Goal: Transaction & Acquisition: Purchase product/service

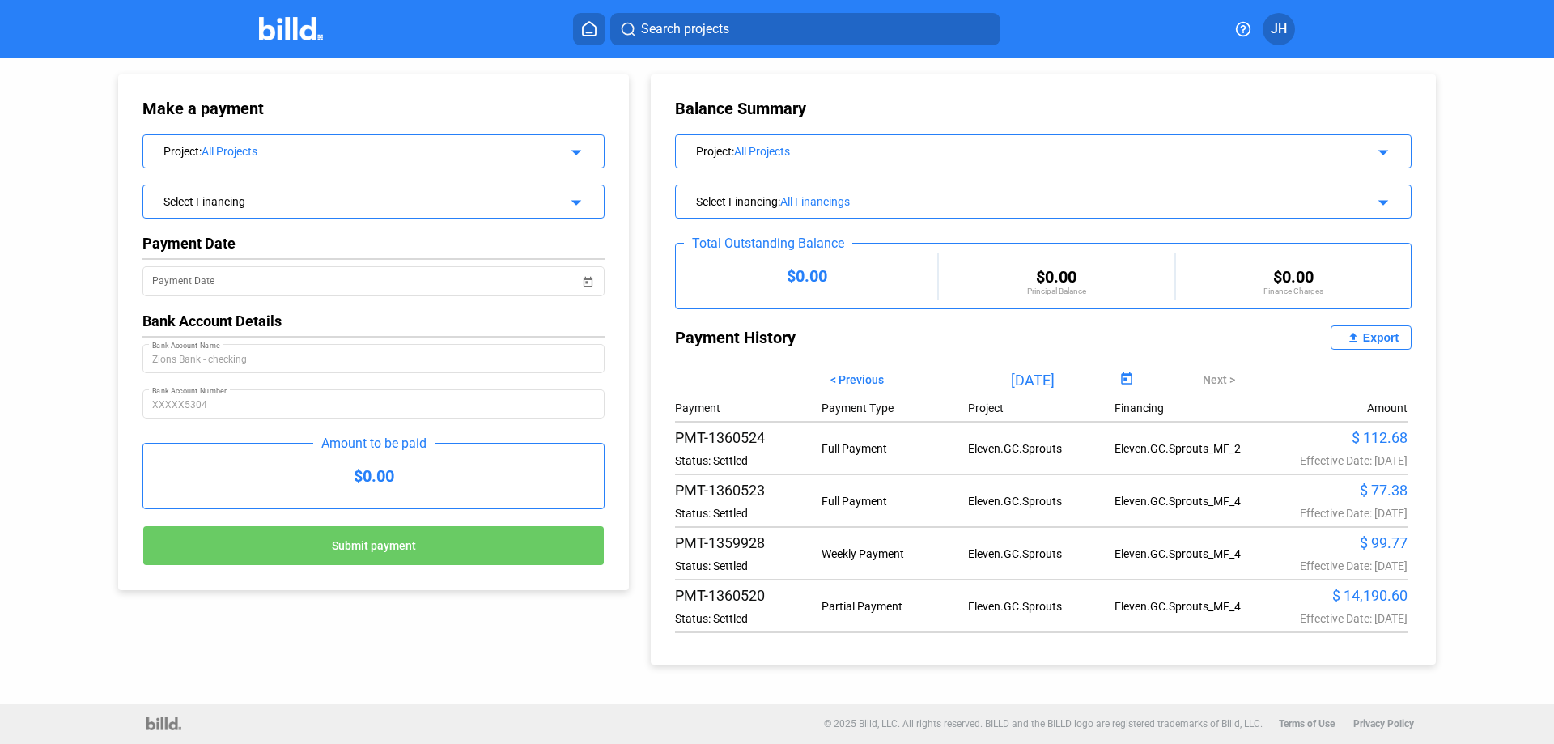
click at [651, 26] on span "Search projects" at bounding box center [685, 28] width 88 height 19
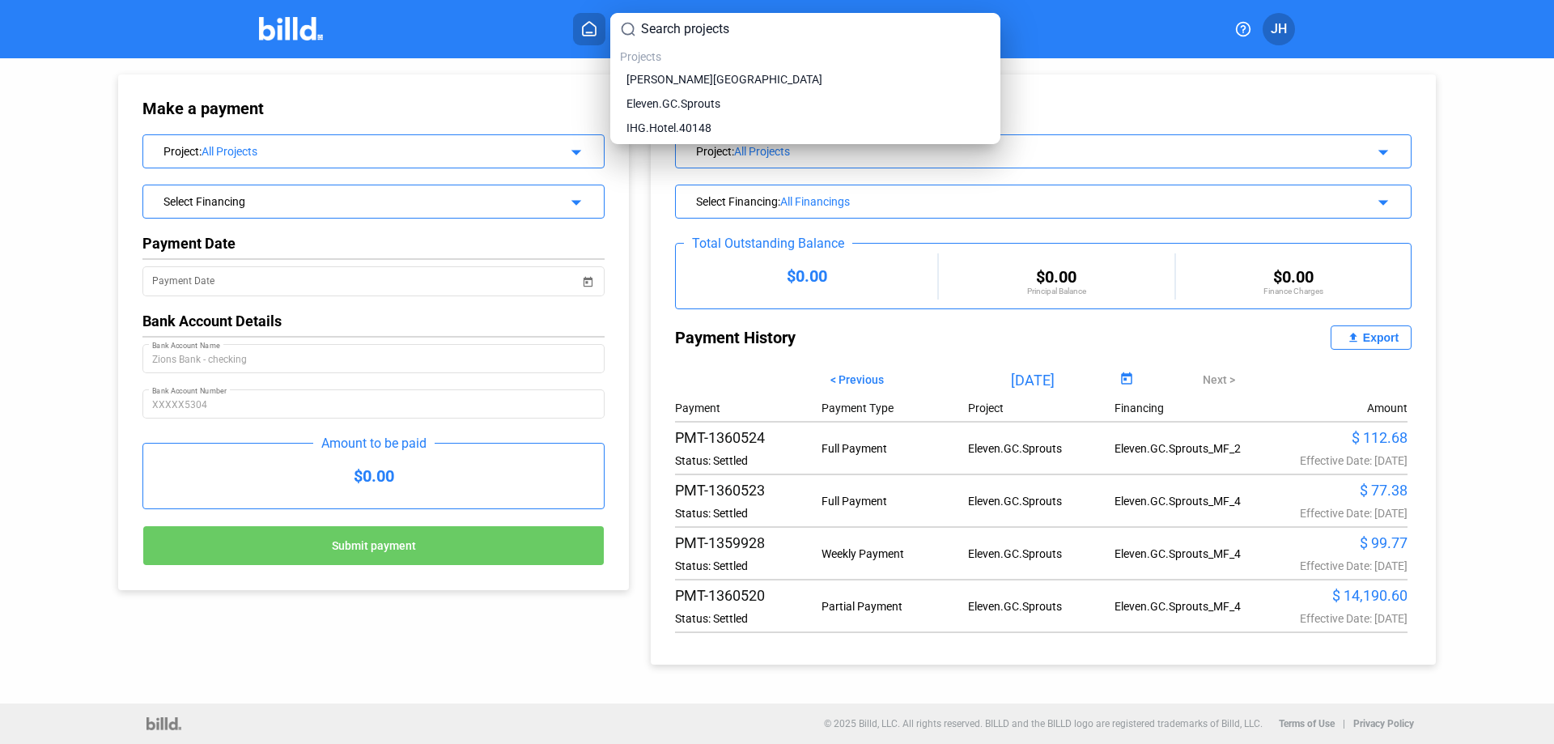
click at [477, 42] on div at bounding box center [777, 372] width 1554 height 744
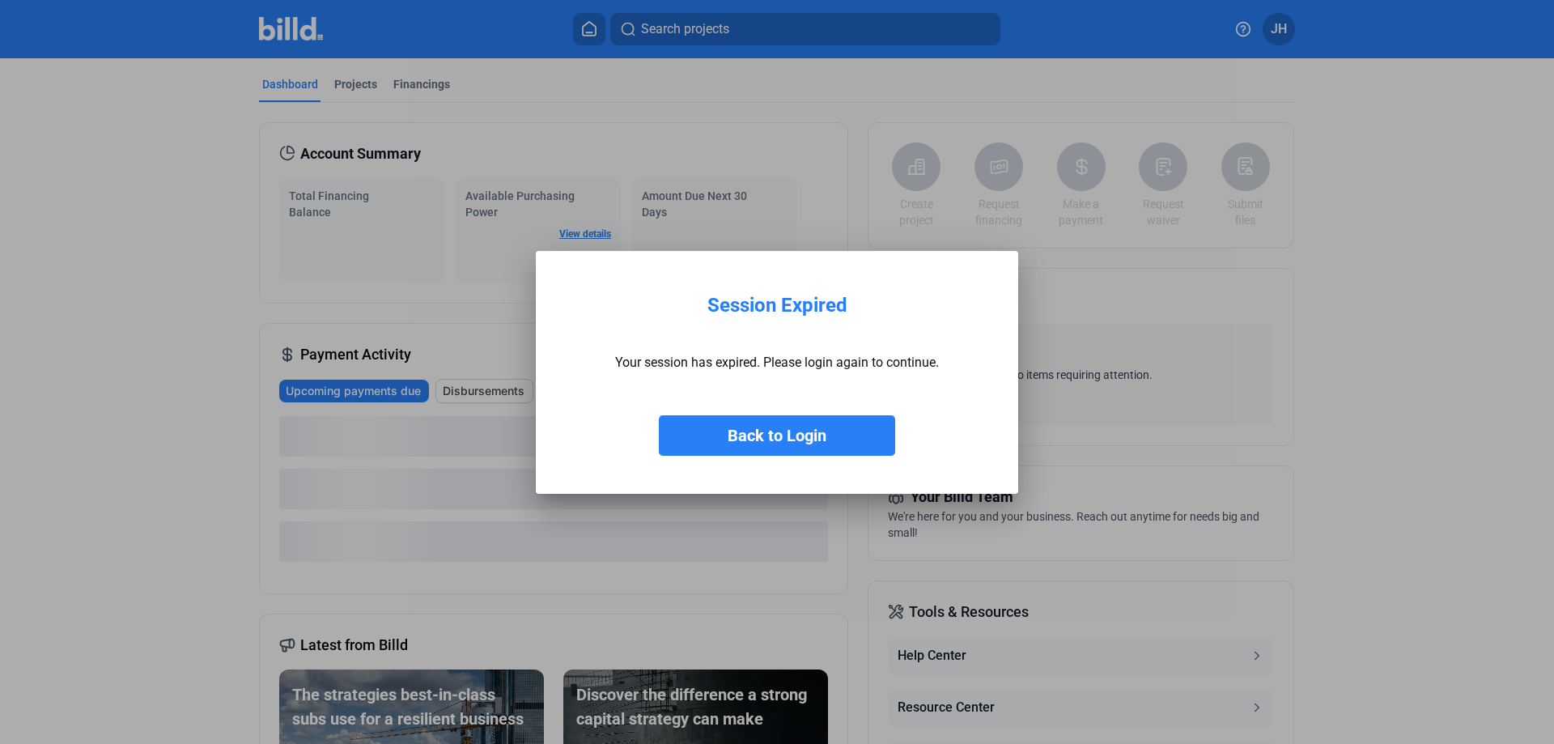
click at [779, 432] on button "Back to Login" at bounding box center [777, 435] width 236 height 40
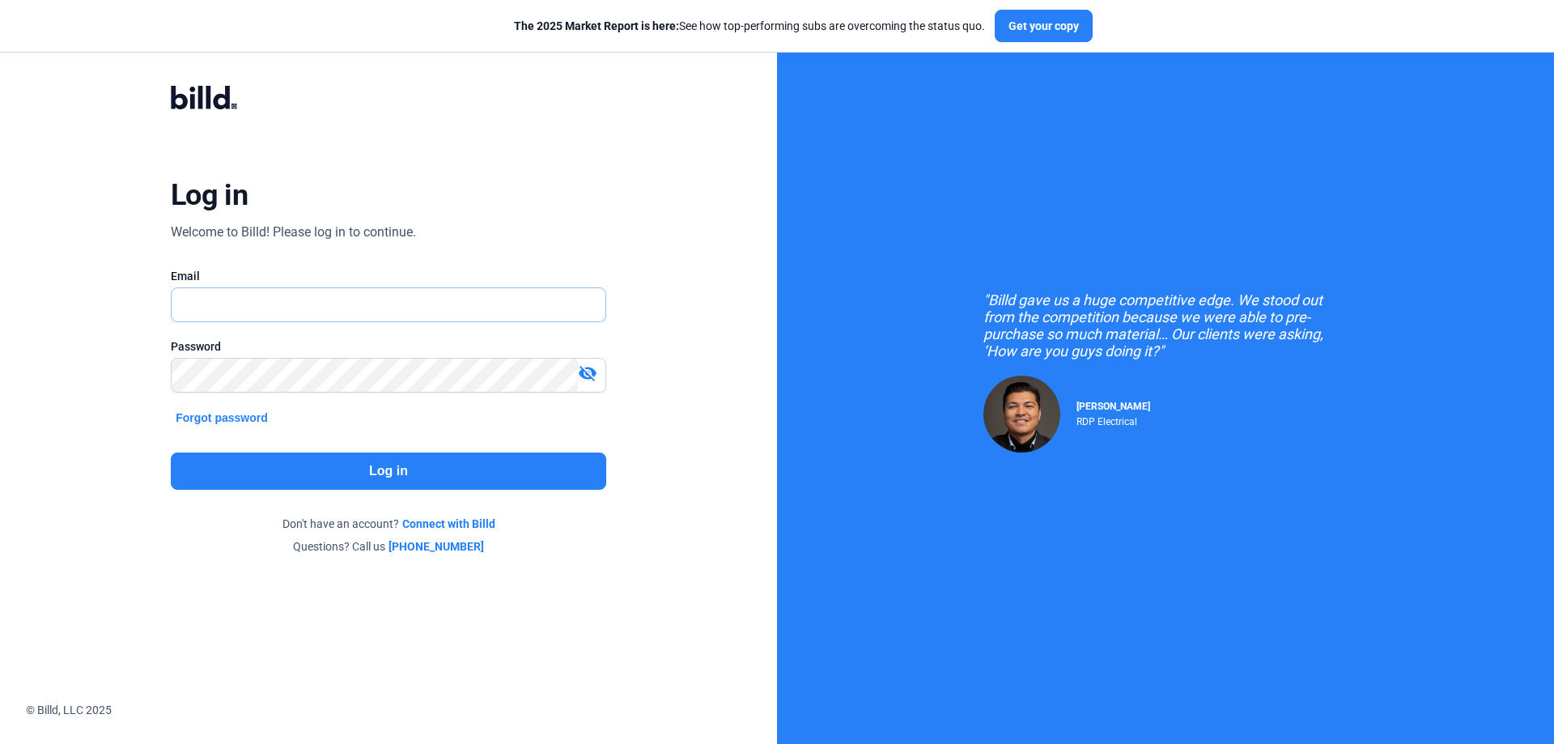
type input "[PERSON_NAME][EMAIL_ADDRESS][DOMAIN_NAME]"
click at [330, 470] on button "Log in" at bounding box center [388, 470] width 435 height 37
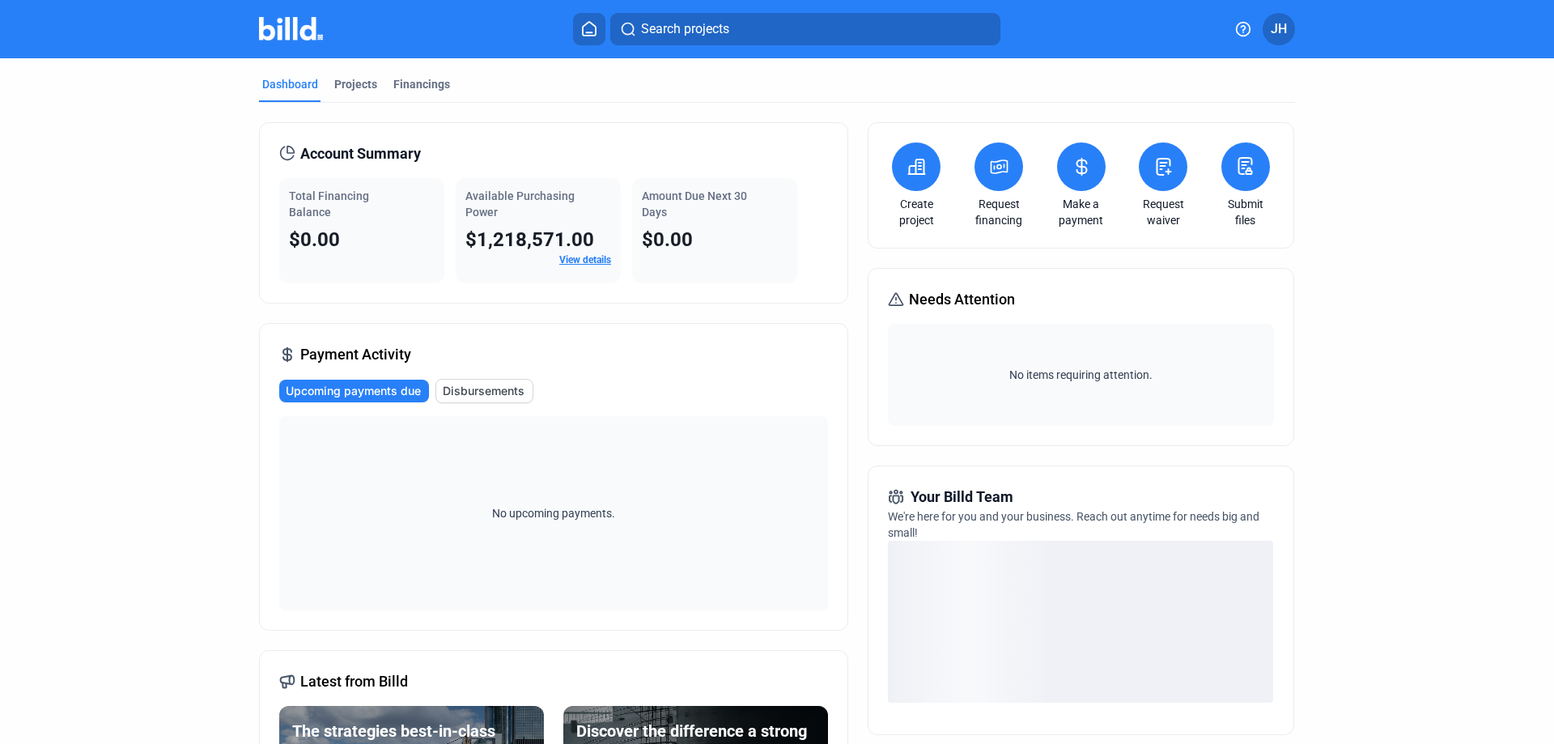
click at [915, 162] on icon at bounding box center [917, 166] width 16 height 15
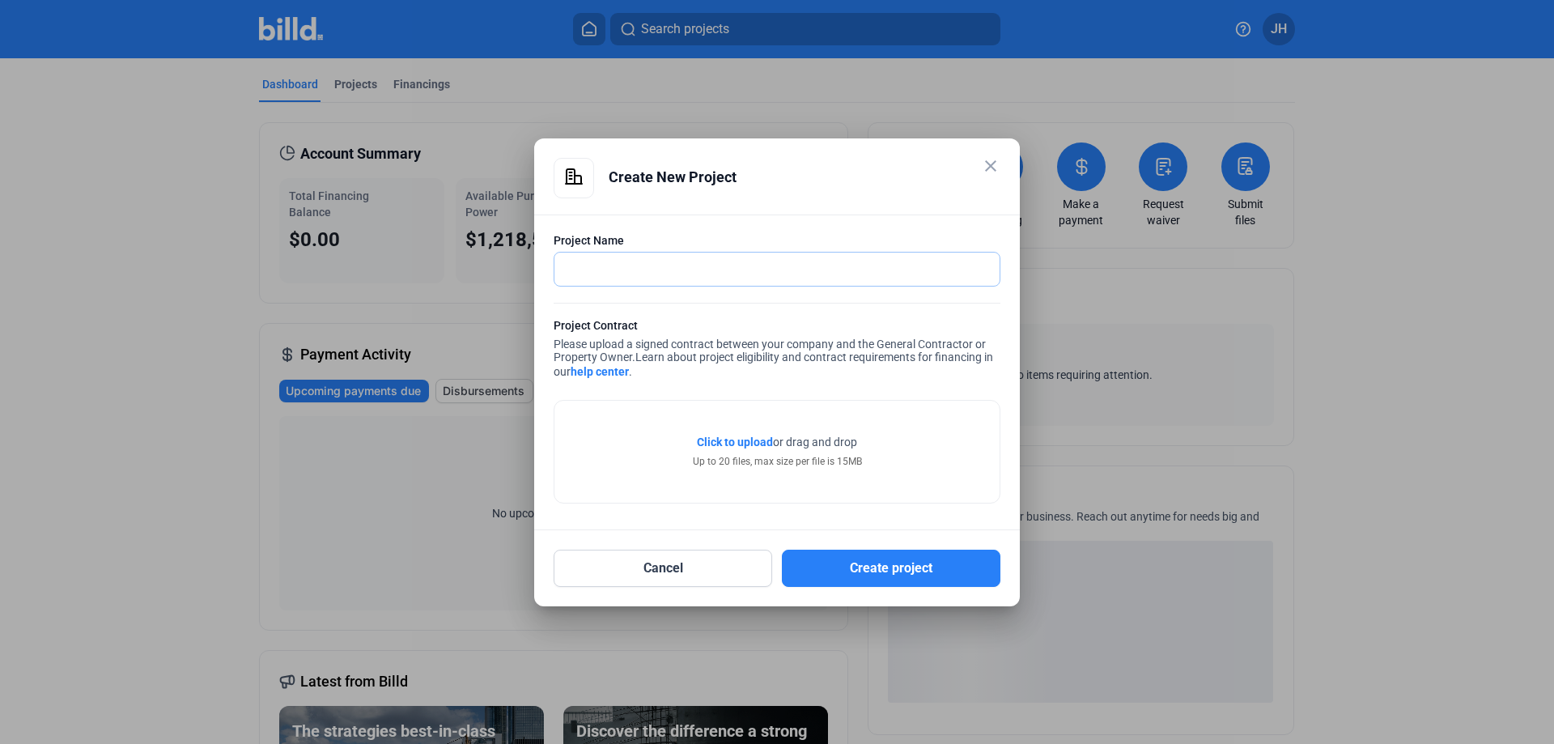
click at [624, 267] on input "text" at bounding box center [776, 268] width 445 height 33
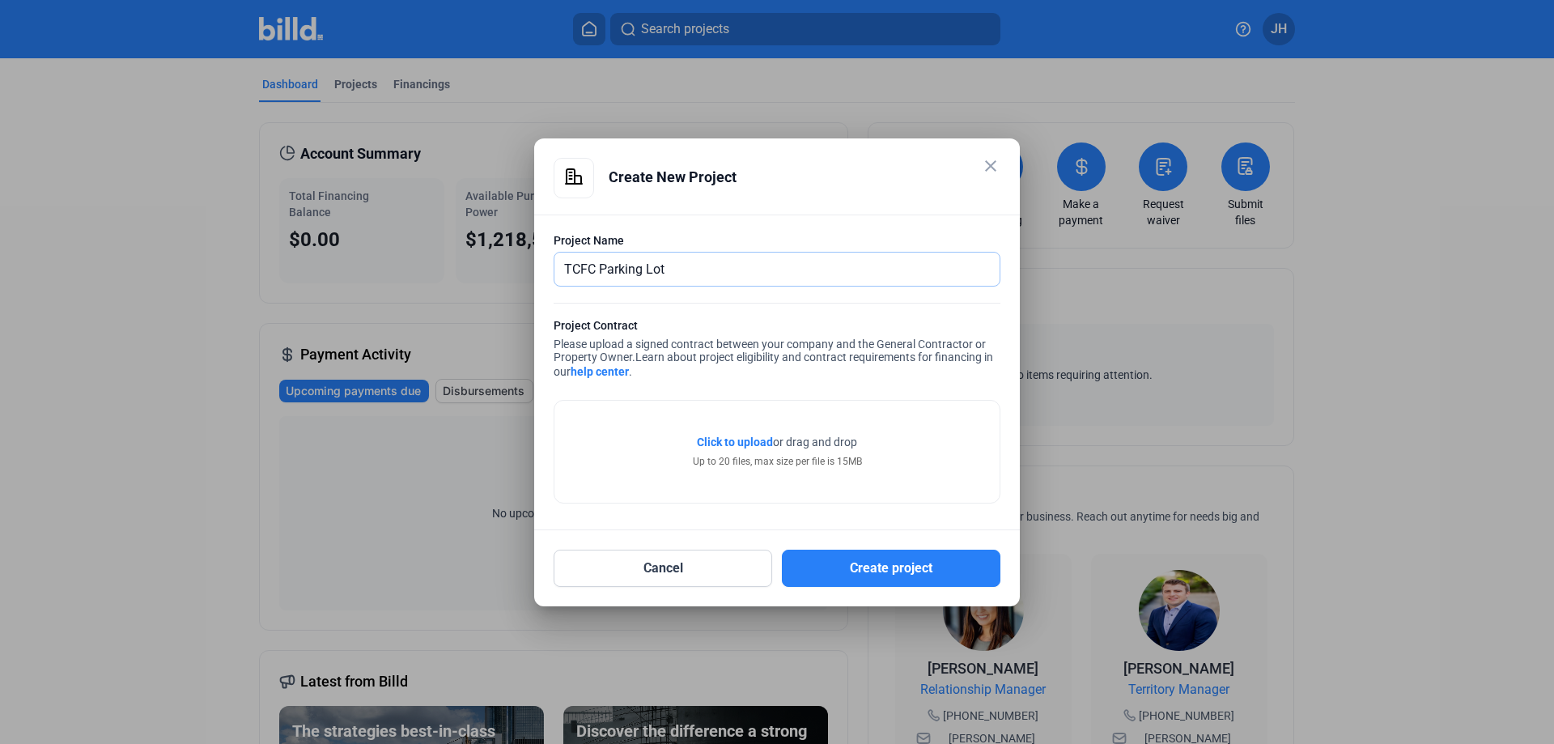
type input "TCFC Parking Lot"
click at [682, 455] on div "Click to upload Tap to upload or drag and drop Up to 20 files, max size per fil…" at bounding box center [776, 452] width 445 height 102
click at [723, 451] on div "Click to upload Tap to upload or drag and drop Up to 20 files, max size per fil…" at bounding box center [777, 451] width 169 height 35
click at [735, 436] on span "Click to upload" at bounding box center [735, 441] width 76 height 13
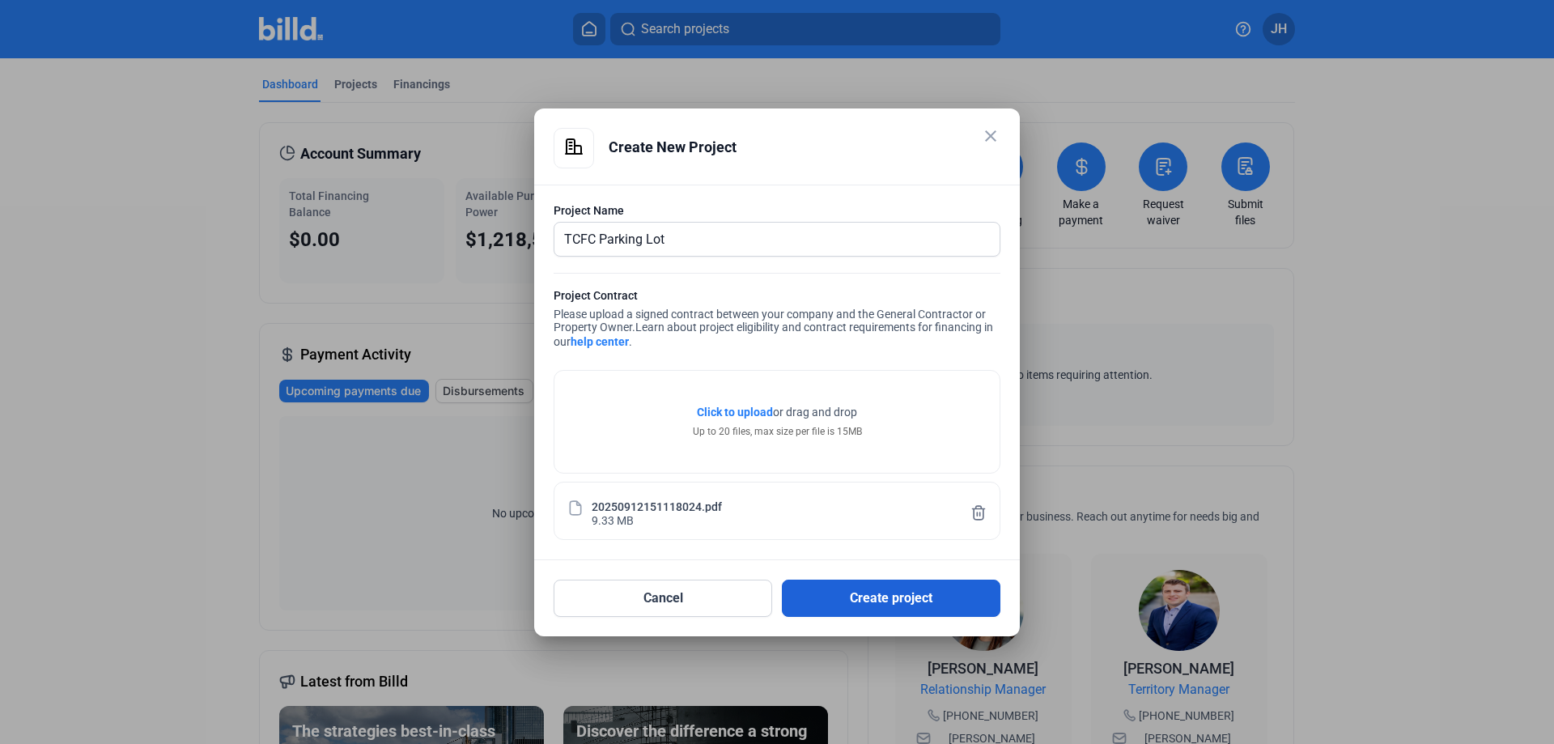
click at [863, 592] on button "Create project" at bounding box center [891, 597] width 218 height 37
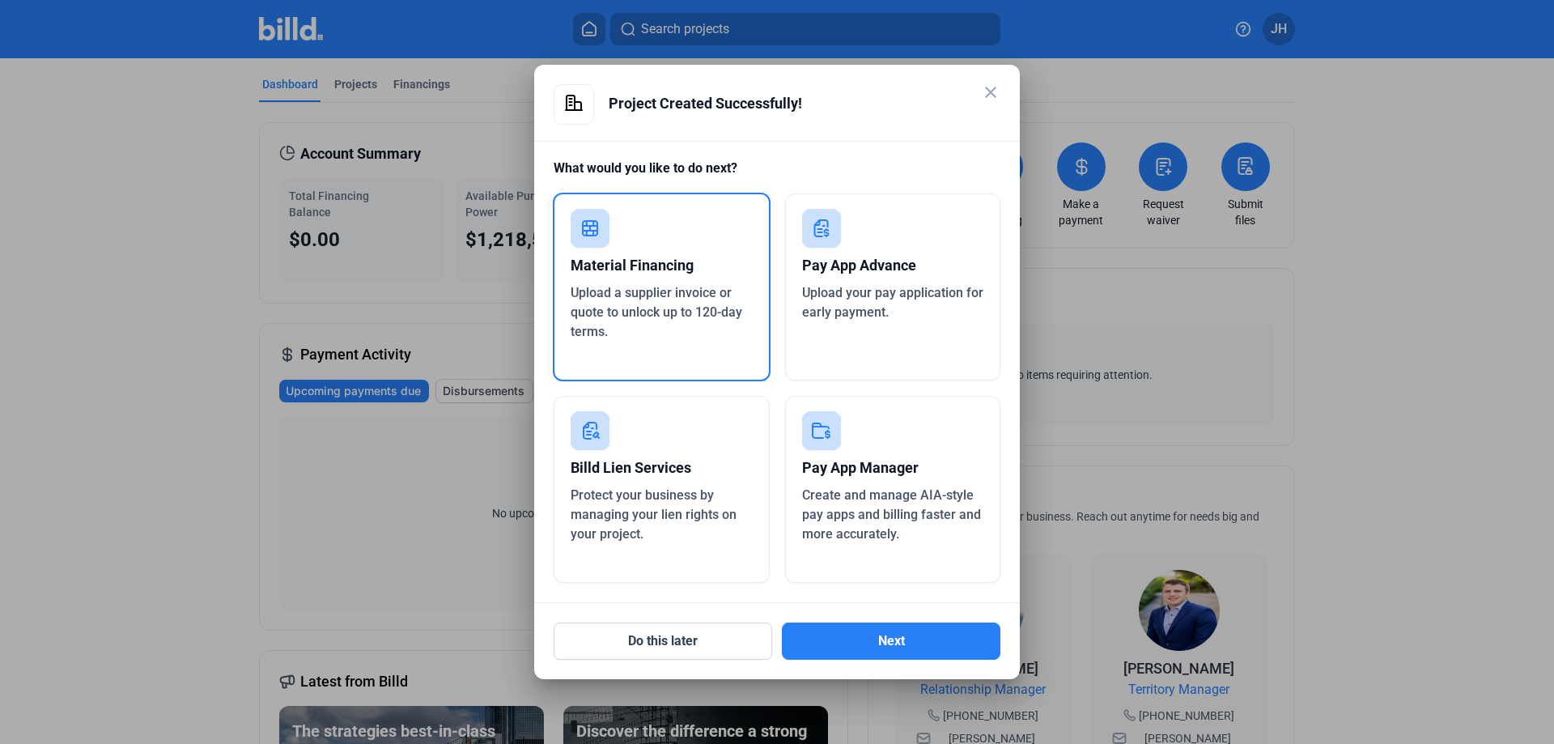
click at [664, 286] on span "Upload a supplier invoice or quote to unlock up to 120-day terms." at bounding box center [656, 312] width 172 height 54
click at [888, 634] on button "Next" at bounding box center [891, 640] width 218 height 37
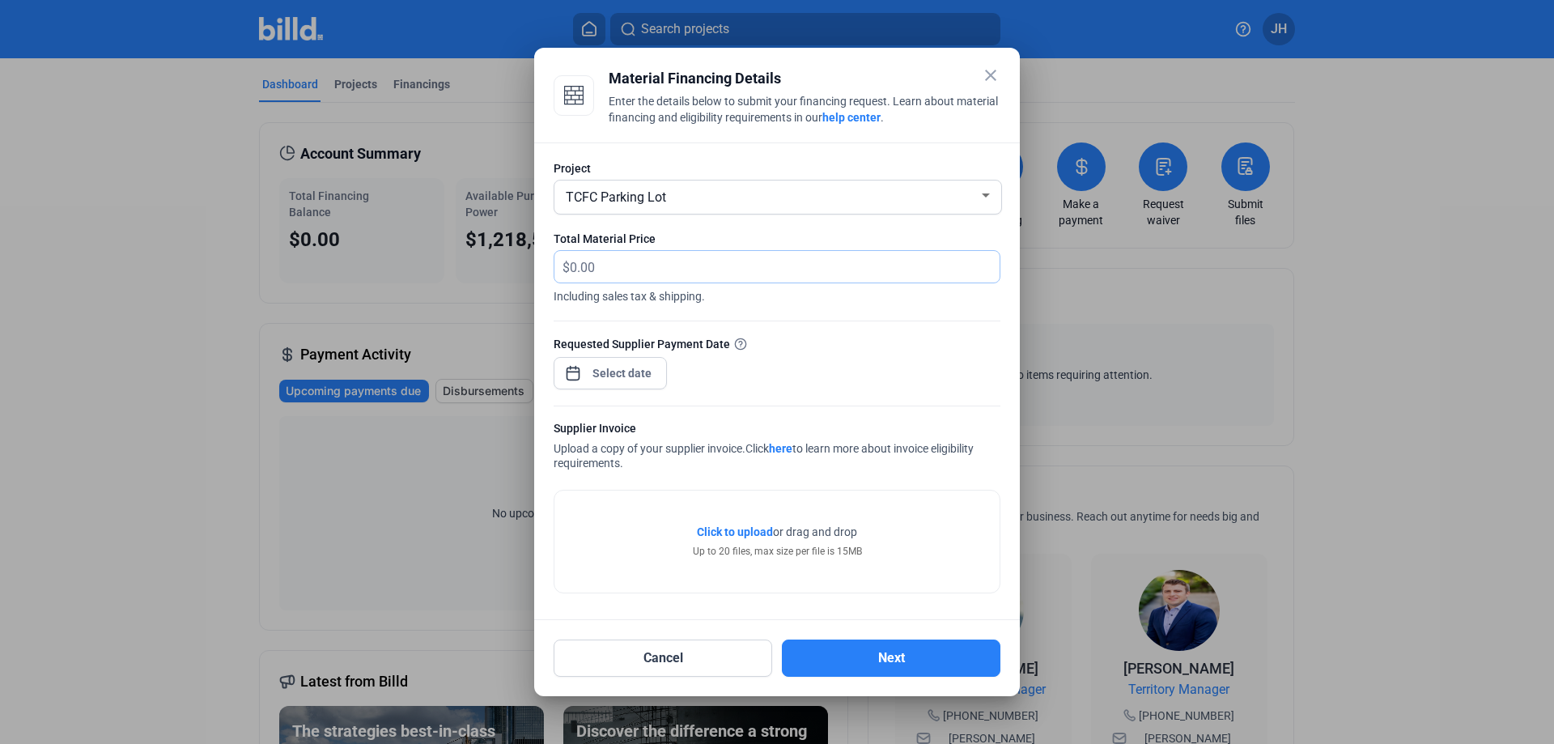
click at [631, 272] on input "text" at bounding box center [775, 267] width 411 height 32
click at [617, 263] on input "text" at bounding box center [775, 267] width 411 height 32
type input "111,928.30"
drag, startPoint x: 662, startPoint y: 266, endPoint x: 496, endPoint y: 250, distance: 166.7
click at [496, 250] on div "close Material Financing Details Enter the details below to submit your financi…" at bounding box center [777, 372] width 1554 height 744
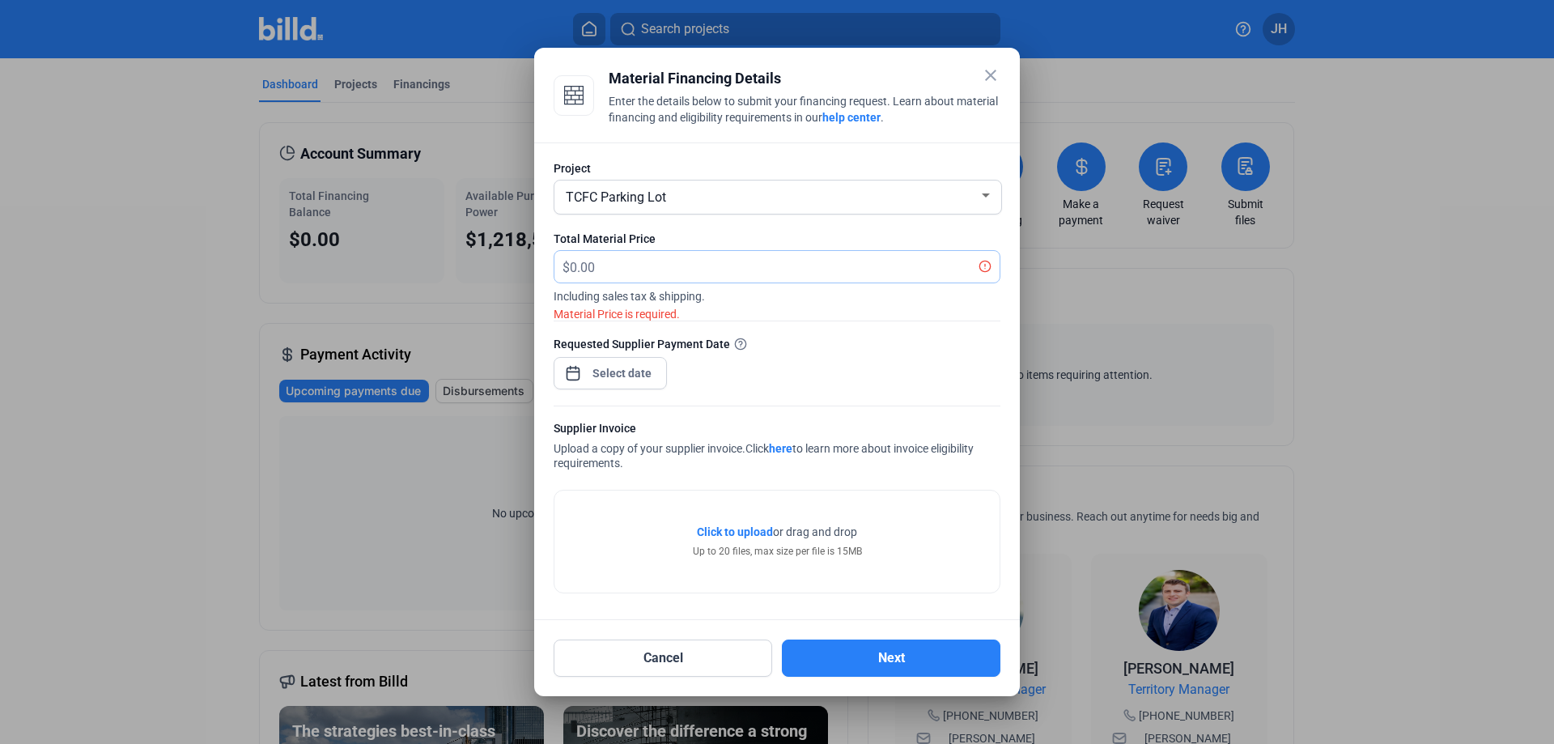
click at [594, 263] on input "text" at bounding box center [775, 267] width 411 height 32
type input "18,530.87"
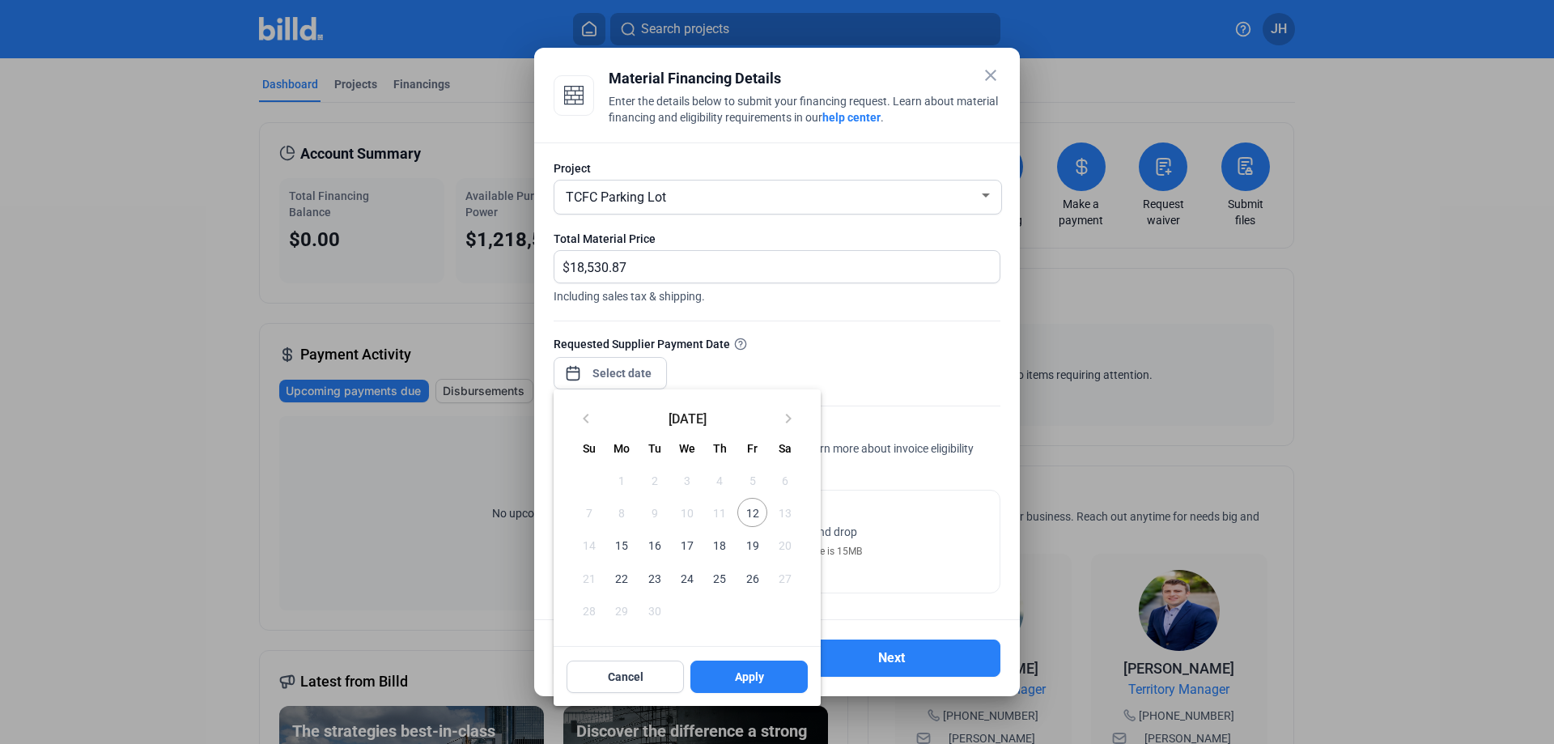
click at [603, 372] on div "close Material Financing Details Enter the details below to submit your financi…" at bounding box center [777, 372] width 1554 height 744
click at [626, 547] on span "15" at bounding box center [621, 544] width 29 height 29
click at [740, 672] on span "Apply" at bounding box center [749, 676] width 29 height 16
type input "[DATE]"
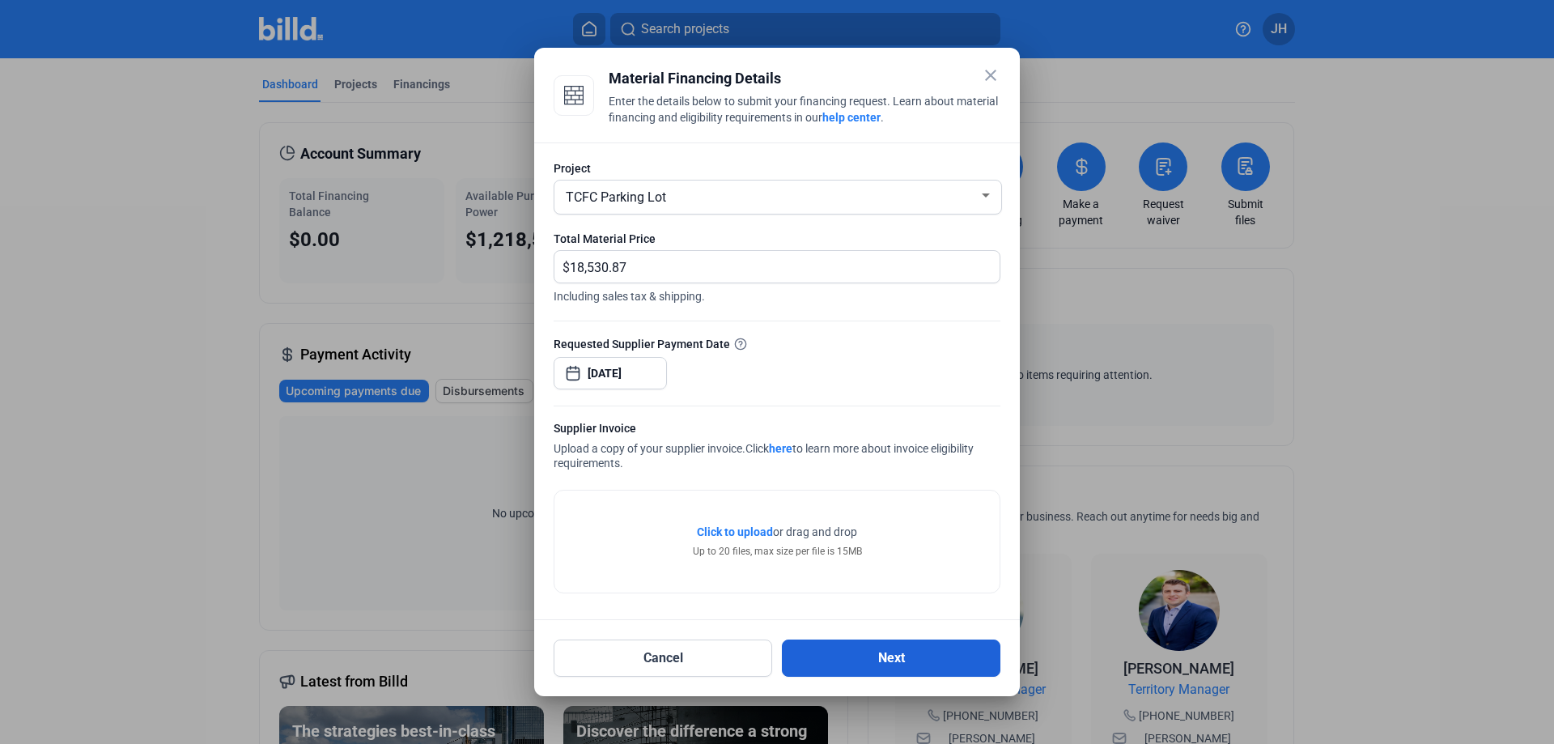
click at [858, 653] on button "Next" at bounding box center [891, 657] width 218 height 37
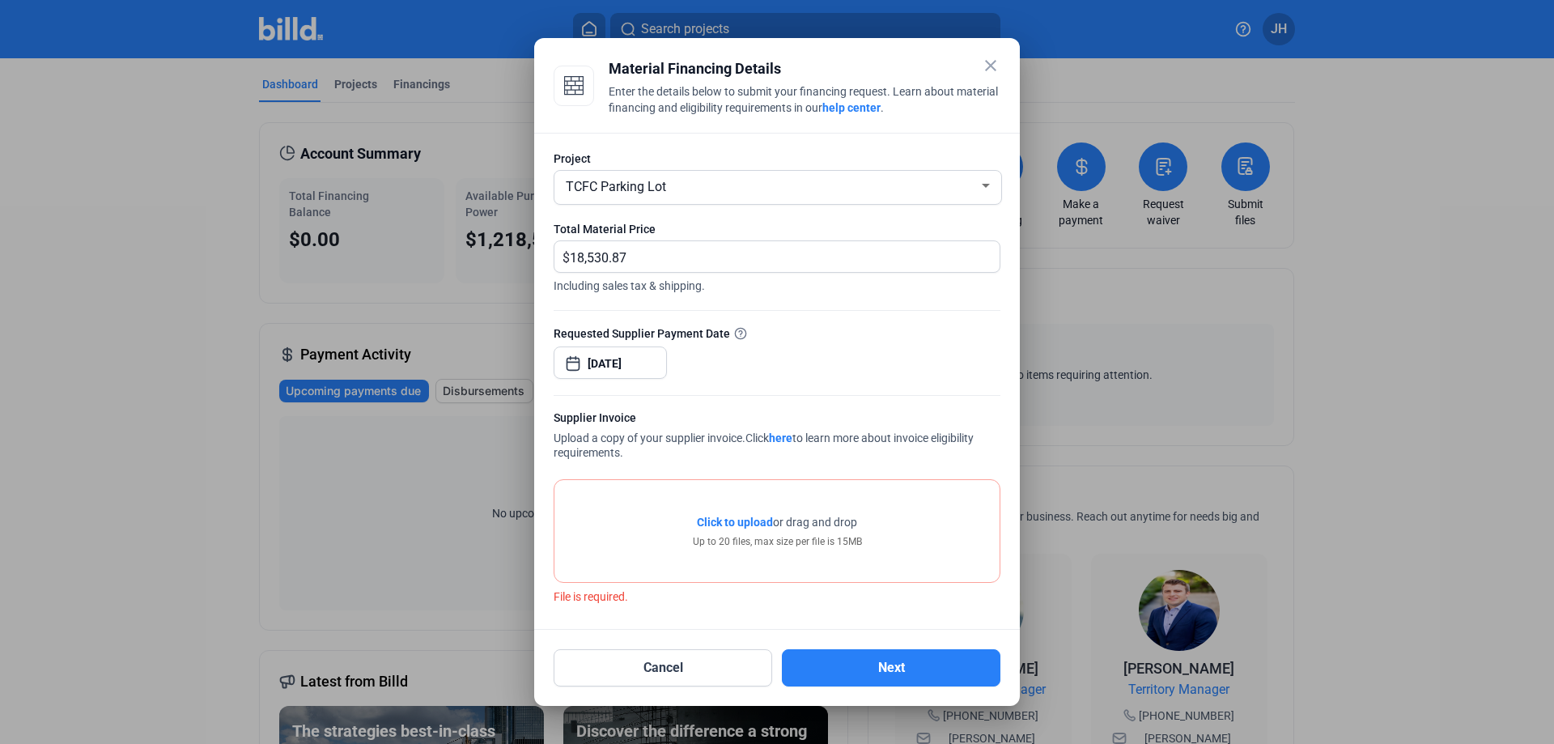
click at [792, 439] on link "here" at bounding box center [780, 437] width 23 height 13
click at [737, 518] on span "Click to upload" at bounding box center [735, 521] width 76 height 13
click at [739, 524] on span "Click to upload" at bounding box center [735, 521] width 76 height 13
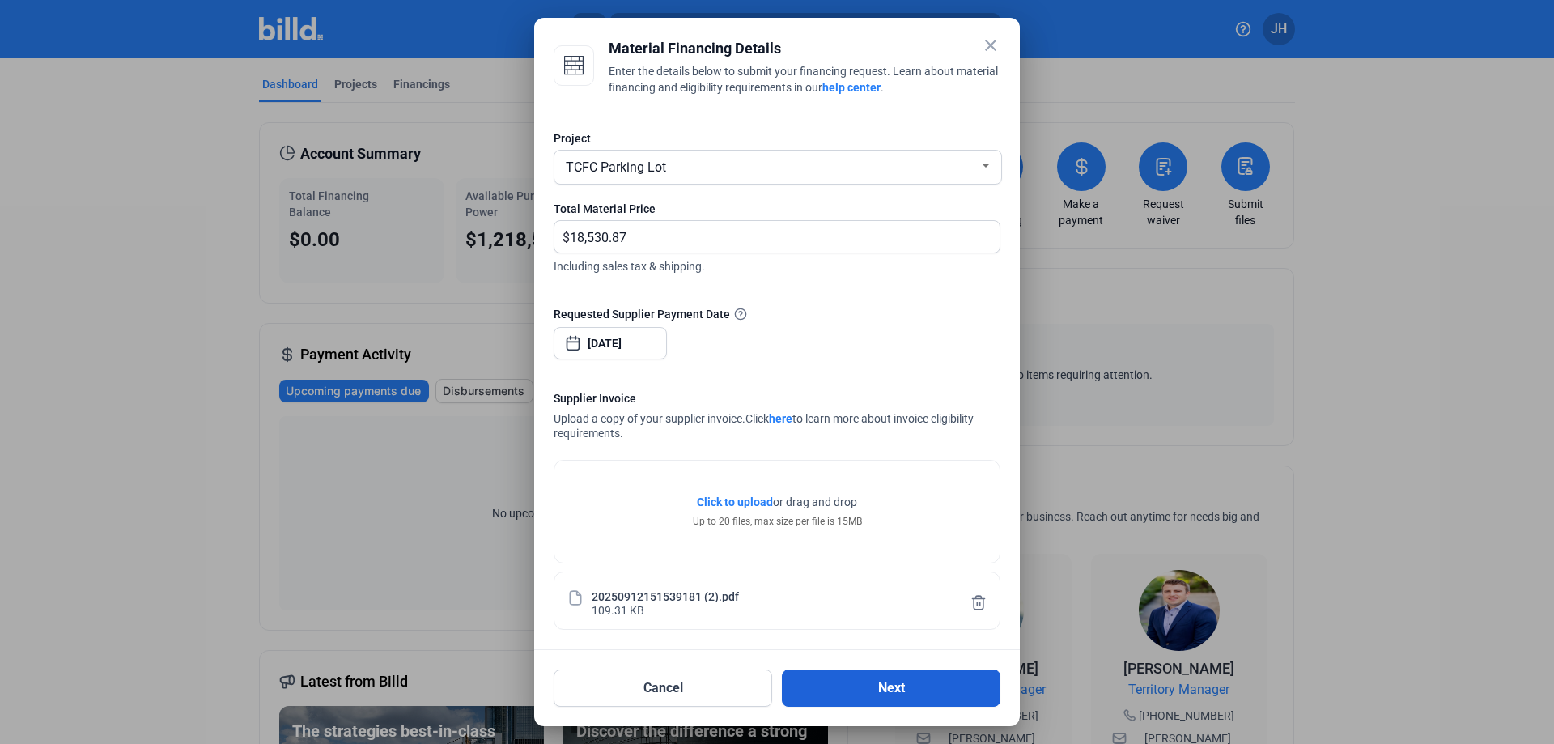
click at [858, 682] on button "Next" at bounding box center [891, 687] width 218 height 37
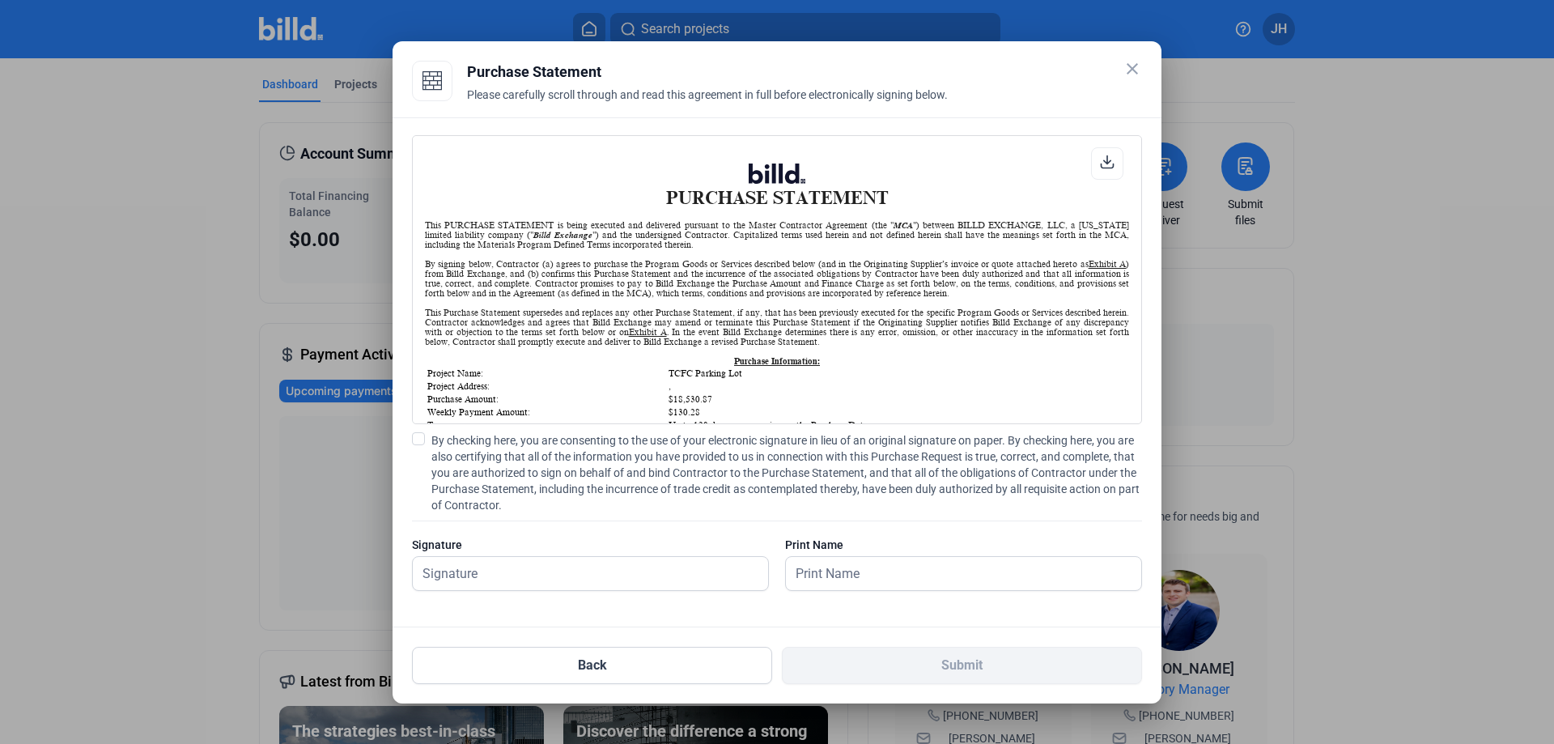
scroll to position [1, 0]
click at [532, 575] on input "text" at bounding box center [581, 573] width 337 height 33
click at [518, 571] on input "text" at bounding box center [590, 573] width 355 height 33
type input "[PERSON_NAME]"
click at [818, 577] on input "text" at bounding box center [963, 573] width 355 height 33
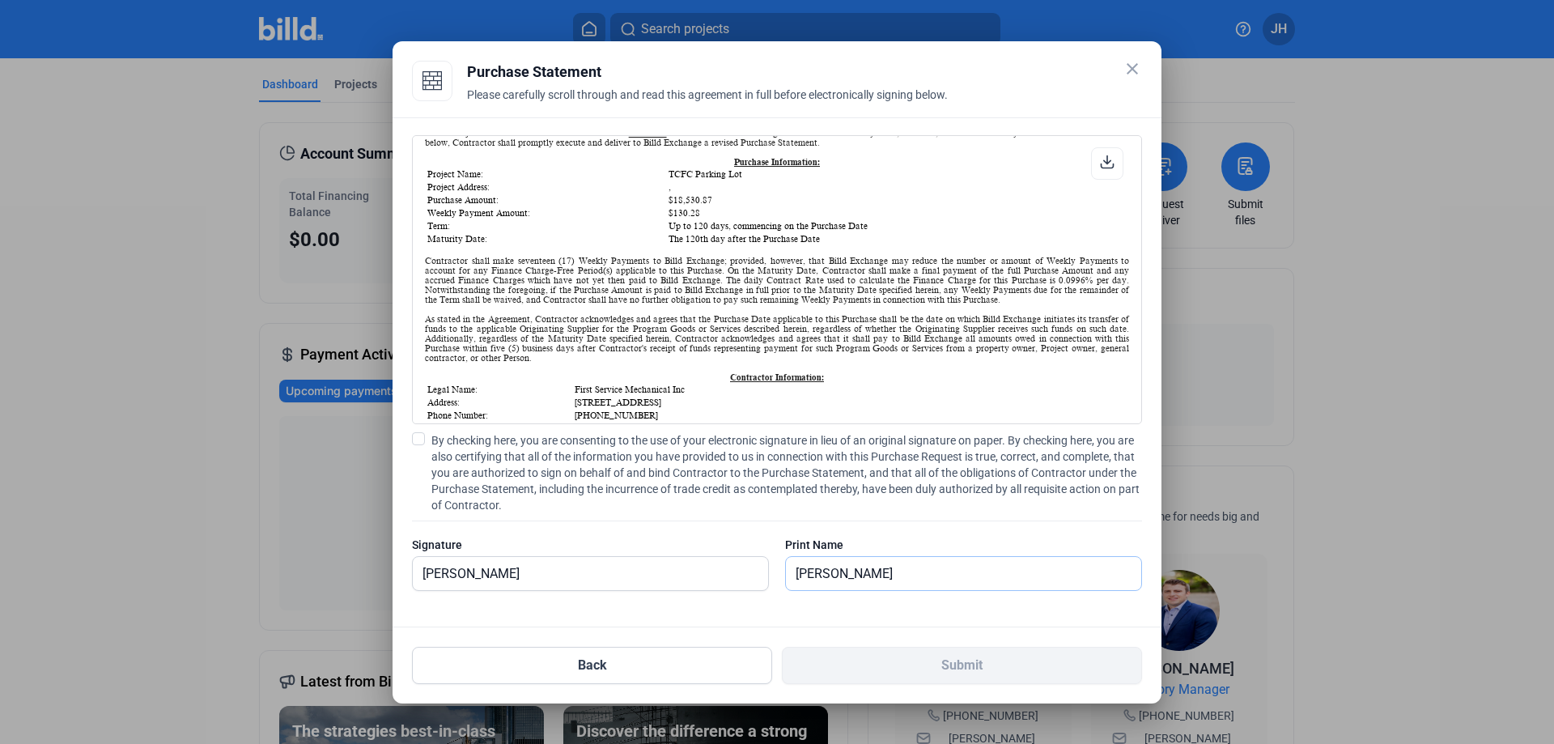
scroll to position [243, 0]
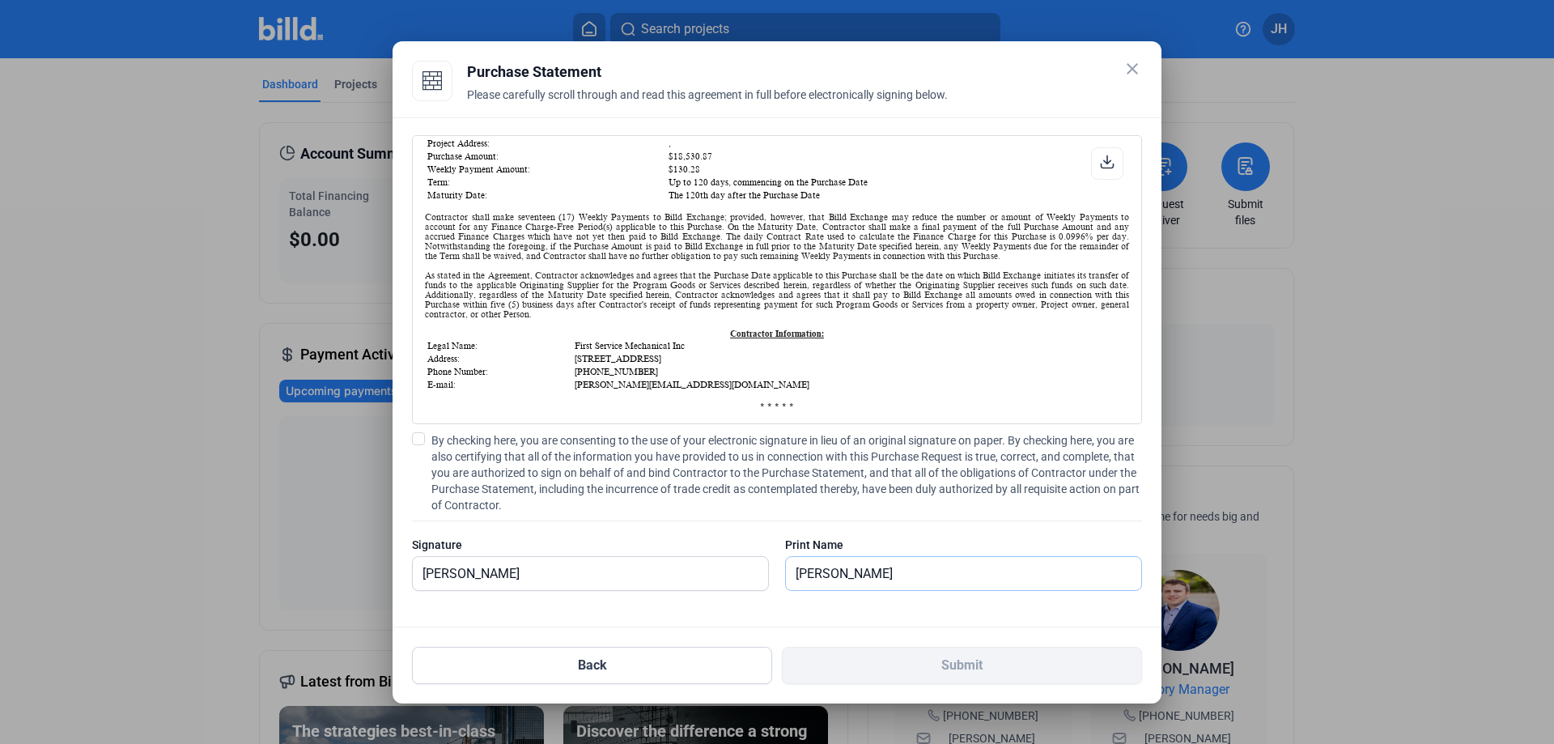
type input "[PERSON_NAME]"
click at [430, 439] on label "By checking here, you are consenting to the use of your electronic signature in…" at bounding box center [777, 472] width 730 height 81
click at [0, 0] on input "By checking here, you are consenting to the use of your electronic signature in…" at bounding box center [0, 0] width 0 height 0
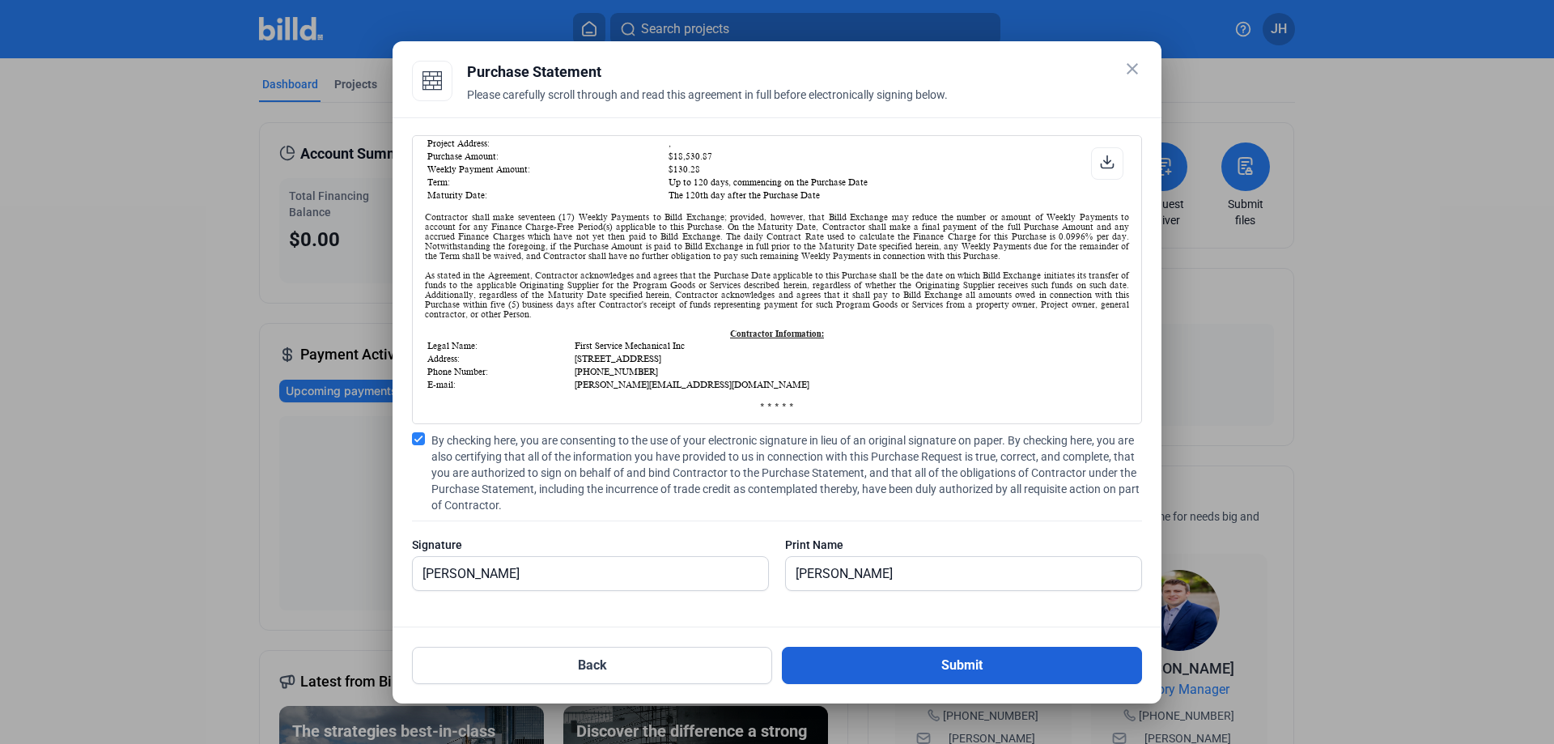
click at [953, 661] on button "Submit" at bounding box center [962, 665] width 360 height 37
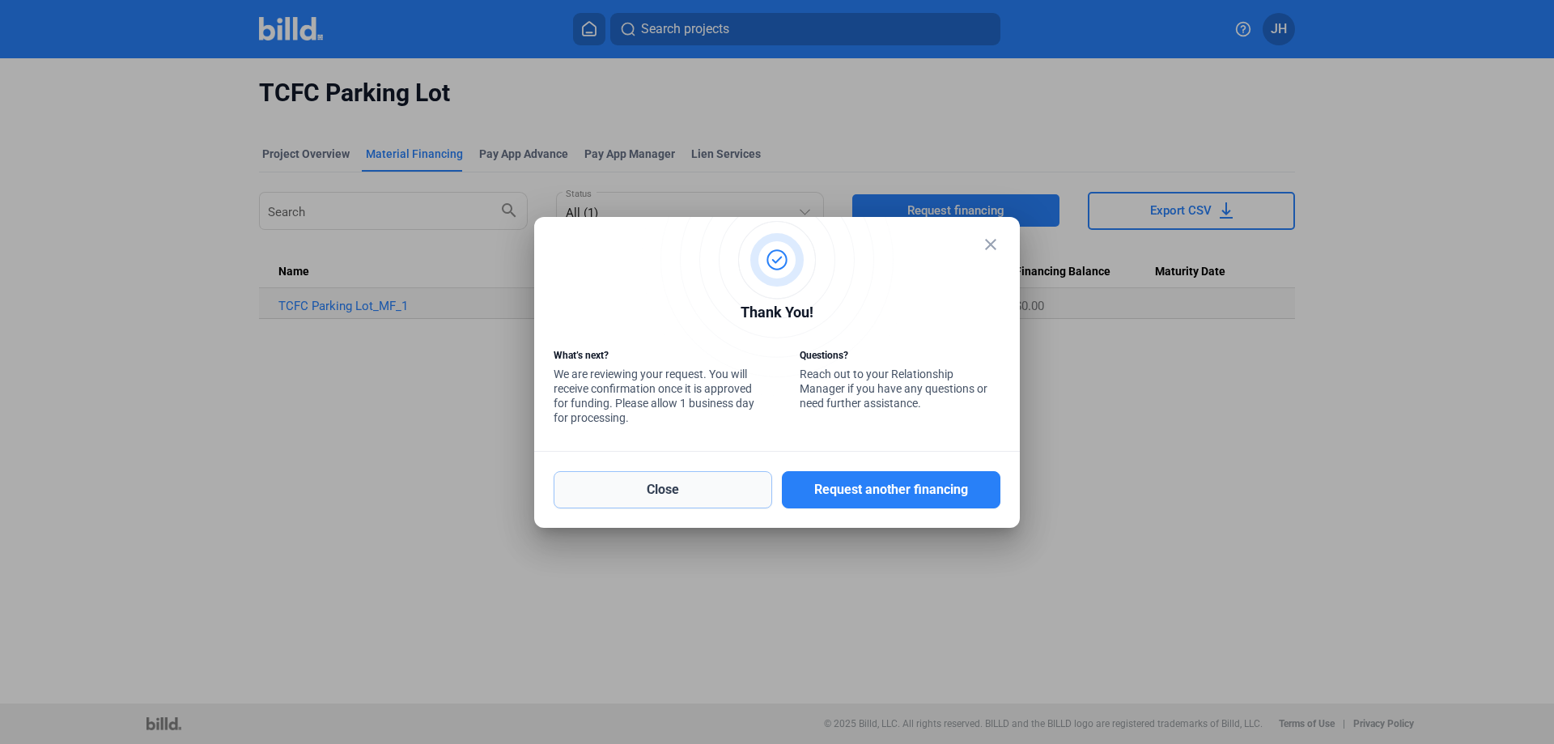
click at [654, 482] on button "Close" at bounding box center [662, 489] width 218 height 37
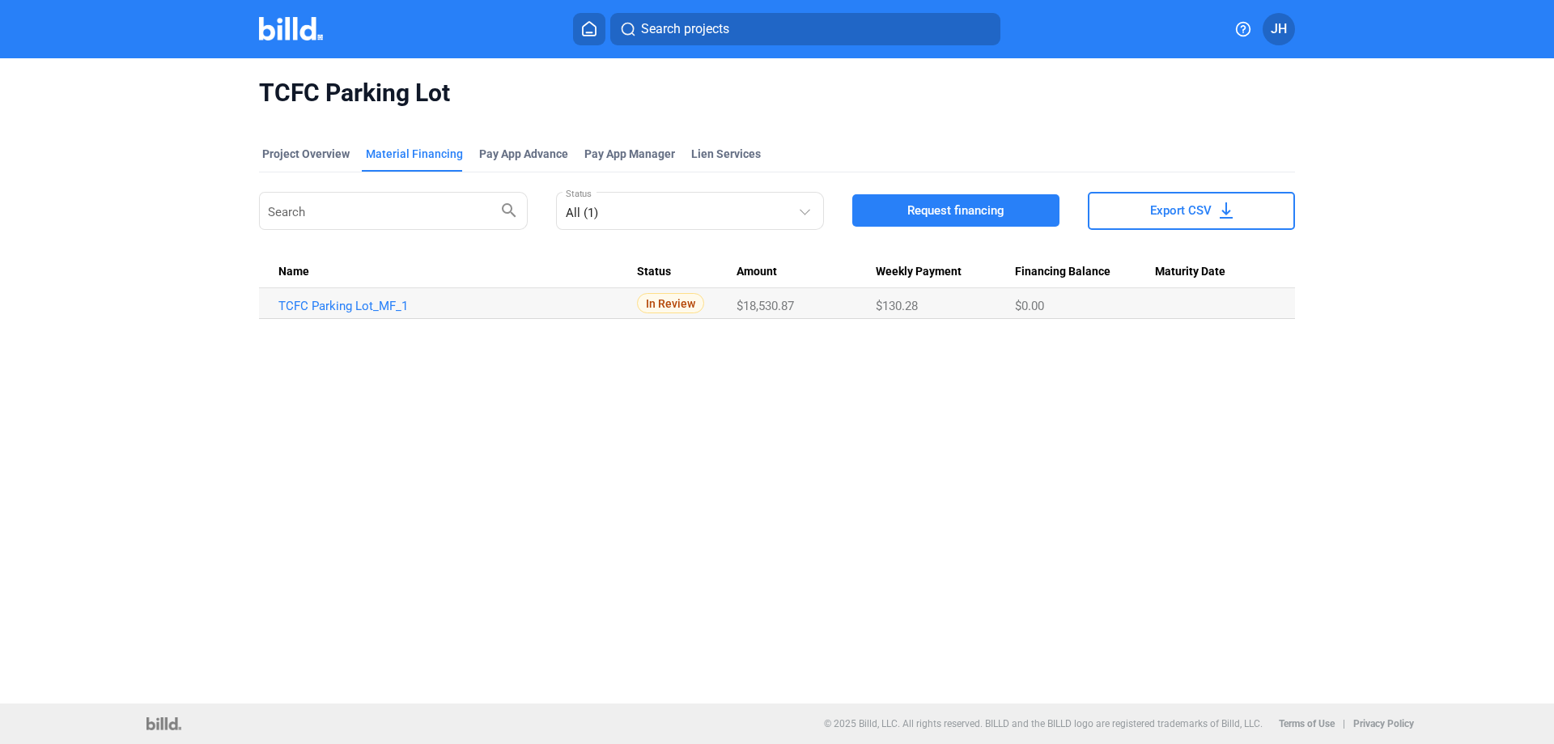
drag, startPoint x: 804, startPoint y: 306, endPoint x: 735, endPoint y: 303, distance: 69.6
click at [735, 303] on tr "TCFC Parking Lot_MF_1 In Review $18,530.87 $130.28 $0.00" at bounding box center [777, 303] width 1036 height 31
copy tr "$18,530.87"
